Goal: Book appointment/travel/reservation

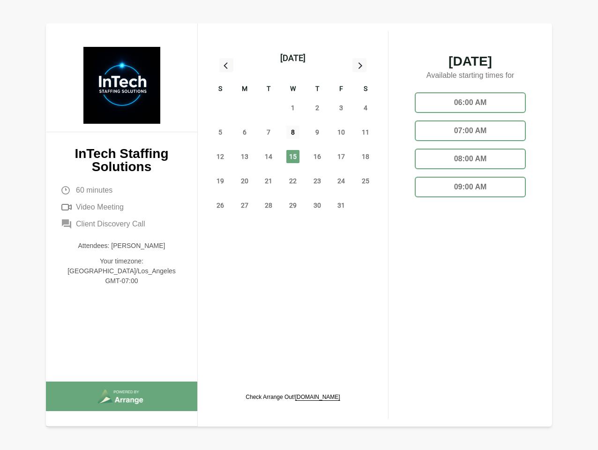
click at [293, 134] on span "8" at bounding box center [292, 132] width 13 height 13
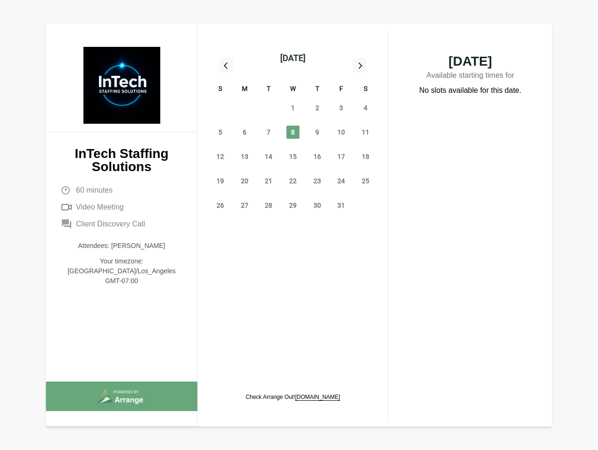
click at [293, 58] on div "[DATE]" at bounding box center [292, 58] width 25 height 13
click at [220, 108] on div "28" at bounding box center [220, 108] width 24 height 24
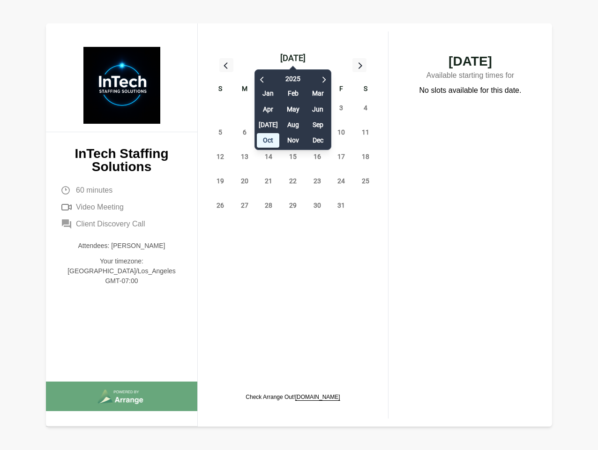
click at [245, 108] on div "29" at bounding box center [245, 108] width 24 height 24
click at [269, 108] on div "[DATE] Feb Mar Apr May Jun [DATE] Aug Sep Oct Nov Dec" at bounding box center [293, 107] width 77 height 85
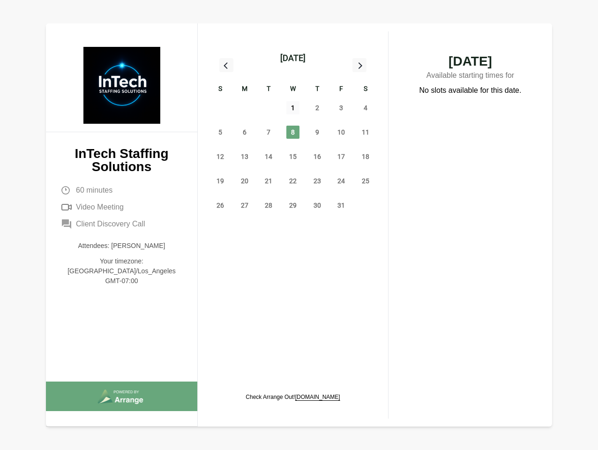
click at [293, 108] on span "1" at bounding box center [292, 107] width 13 height 13
click at [317, 108] on span "2" at bounding box center [317, 107] width 13 height 13
click at [341, 108] on span "3" at bounding box center [341, 107] width 13 height 13
click at [366, 108] on span "4" at bounding box center [365, 107] width 13 height 13
click at [220, 132] on span "5" at bounding box center [220, 132] width 13 height 13
